Goal: Navigation & Orientation: Find specific page/section

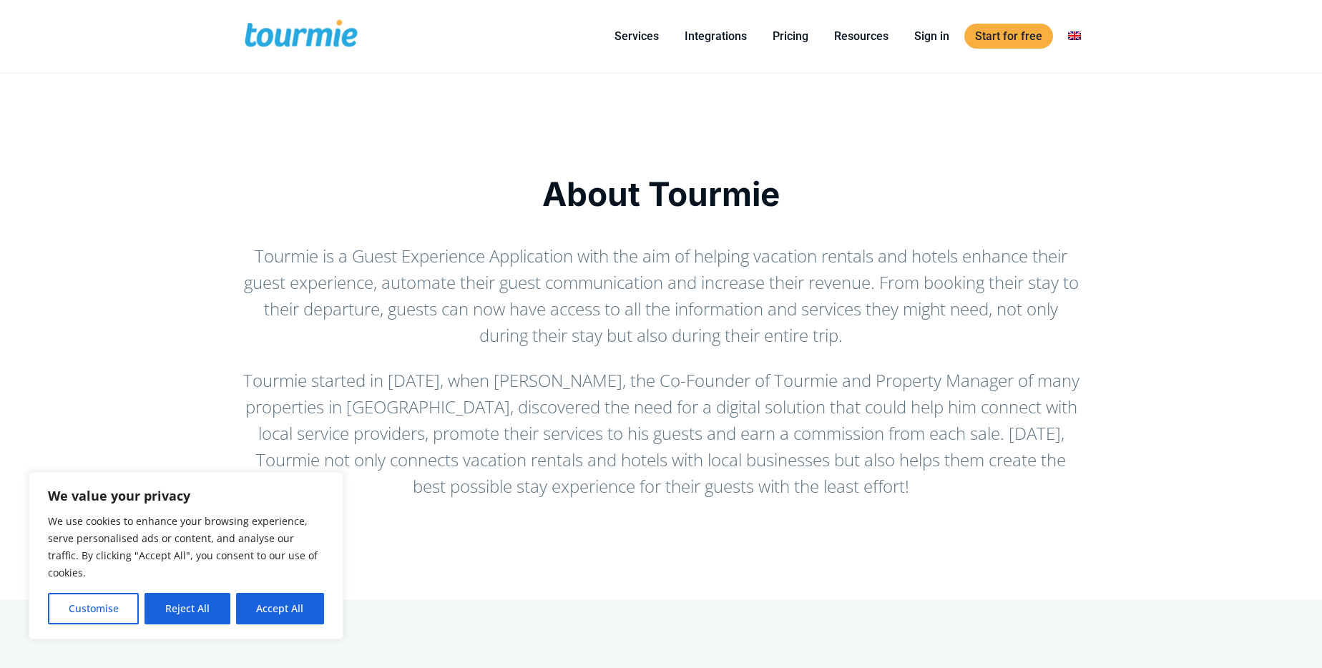
click at [285, 29] on span at bounding box center [300, 36] width 117 height 34
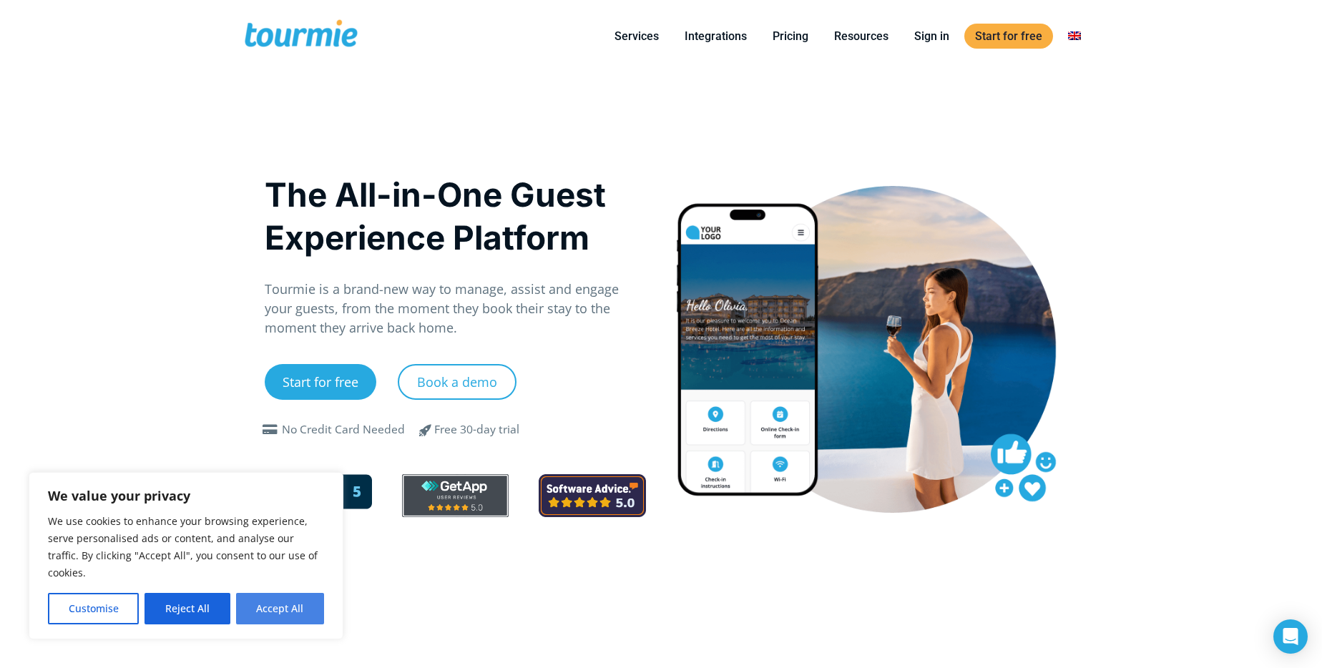
click at [287, 609] on button "Accept All" at bounding box center [280, 608] width 88 height 31
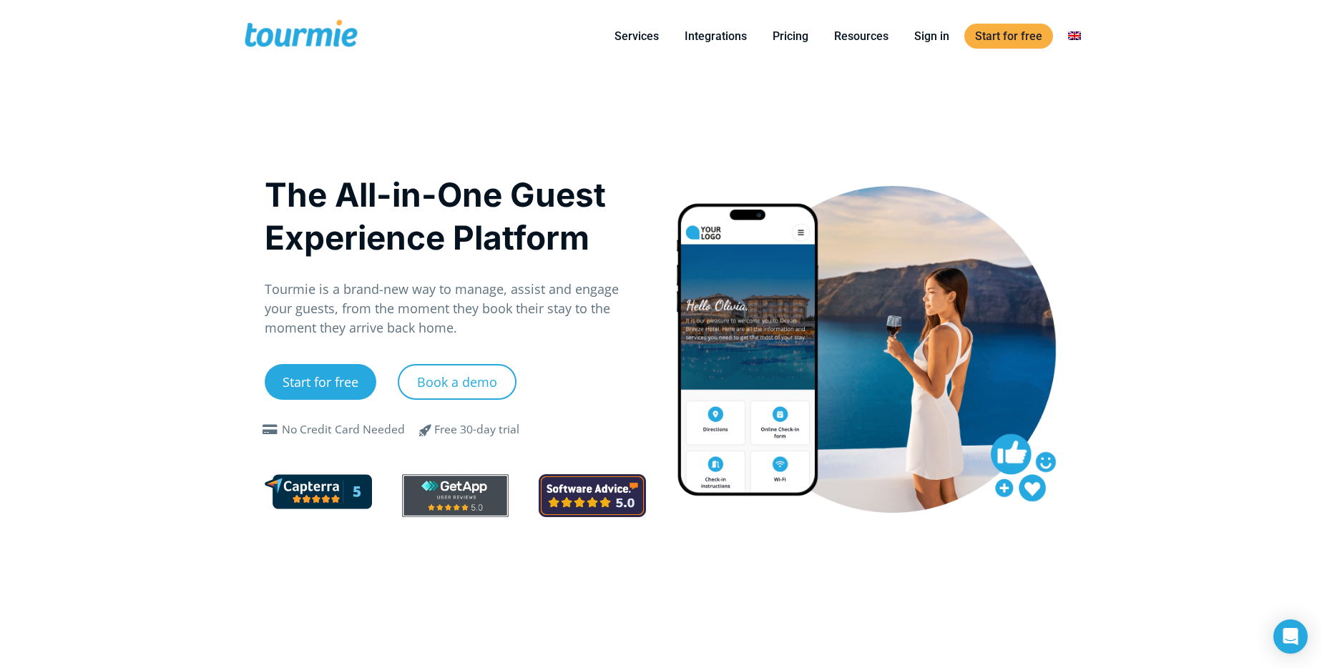
checkbox input "true"
